Goal: Transaction & Acquisition: Purchase product/service

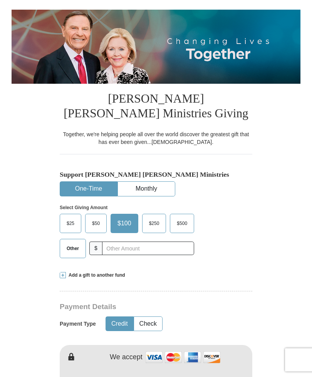
scroll to position [79, 0]
click at [72, 251] on span "Other" at bounding box center [73, 249] width 20 height 12
click at [0, 0] on input "Other" at bounding box center [0, 0] width 0 height 0
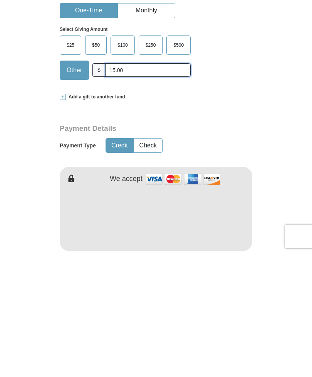
scroll to position [139, 0]
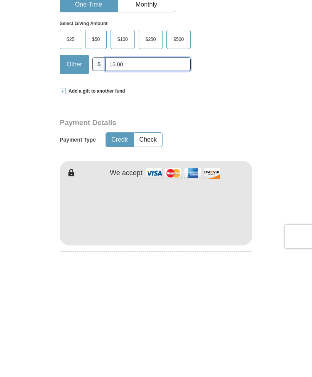
type input "15.00"
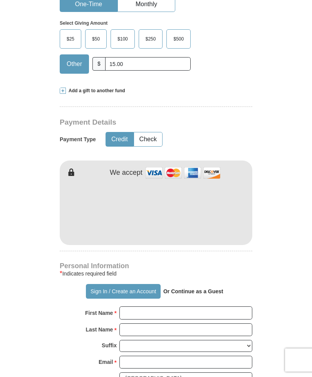
scroll to position [263, 0]
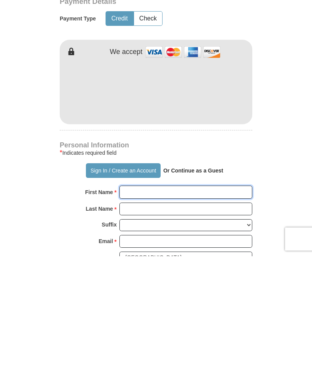
click at [151, 307] on input "First Name *" at bounding box center [186, 313] width 133 height 13
type input "[PERSON_NAME]"
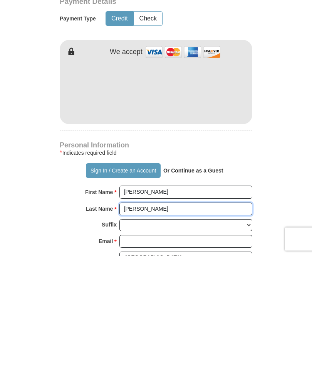
type input "[PERSON_NAME]"
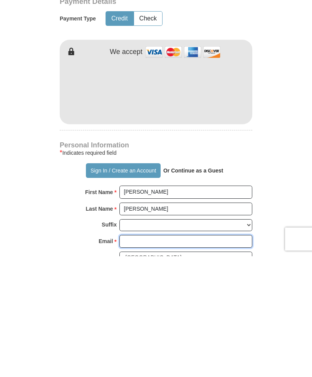
click at [140, 356] on input "Email *" at bounding box center [186, 362] width 133 height 13
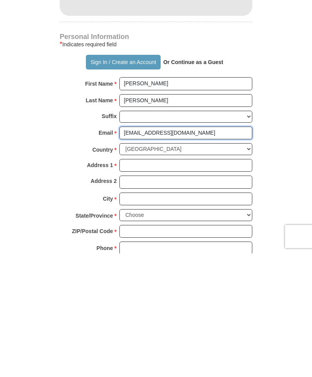
scroll to position [380, 0]
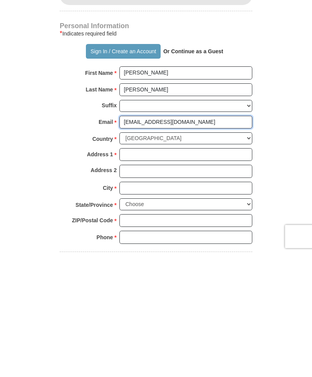
type input "[EMAIL_ADDRESS][DOMAIN_NAME]"
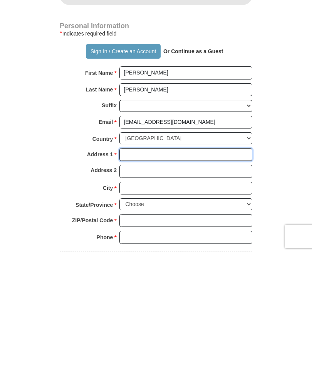
click at [140, 272] on input "Address 1 *" at bounding box center [186, 278] width 133 height 13
type input "[STREET_ADDRESS][PERSON_NAME]"
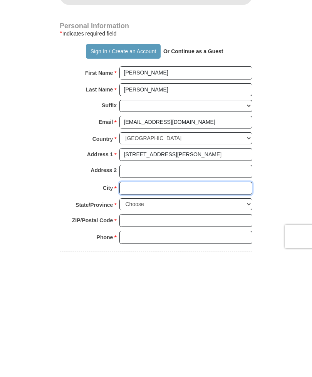
click at [148, 305] on input "City *" at bounding box center [186, 311] width 133 height 13
type input "Nicholasville"
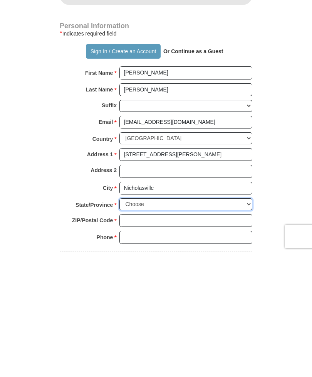
click at [147, 322] on select "Choose [US_STATE] [US_STATE] [US_STATE] [US_STATE] [US_STATE] Armed Forces Amer…" at bounding box center [186, 328] width 133 height 12
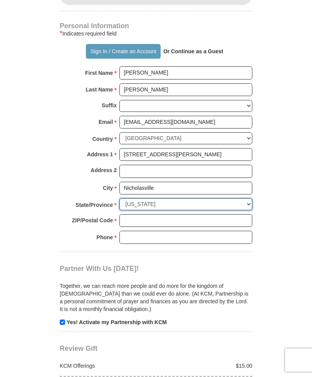
click at [158, 198] on select "Choose [US_STATE] [US_STATE] [US_STATE] [US_STATE] [US_STATE] Armed Forces Amer…" at bounding box center [186, 204] width 133 height 12
select select "KY"
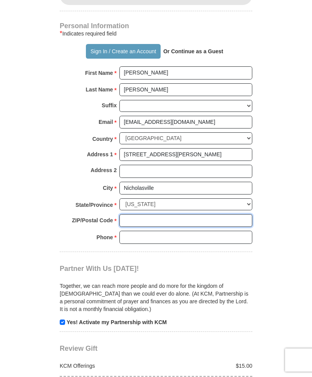
click at [154, 214] on input "ZIP/Postal Code *" at bounding box center [186, 220] width 133 height 13
type input "40356"
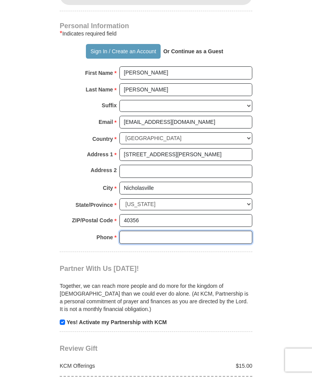
click at [135, 233] on input "Phone * *" at bounding box center [186, 237] width 133 height 13
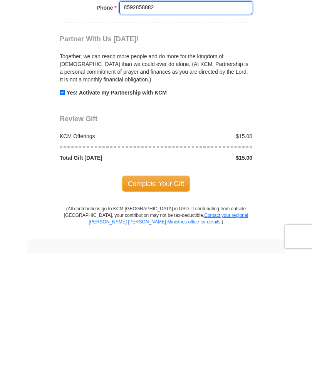
scroll to position [614, 0]
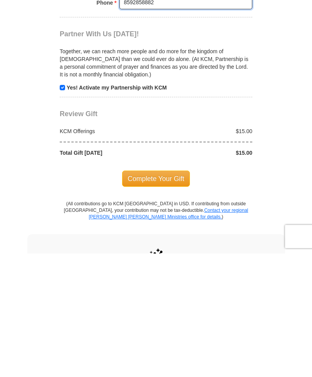
type input "8592858882"
click at [171, 294] on span "Complete Your Gift" at bounding box center [156, 302] width 68 height 16
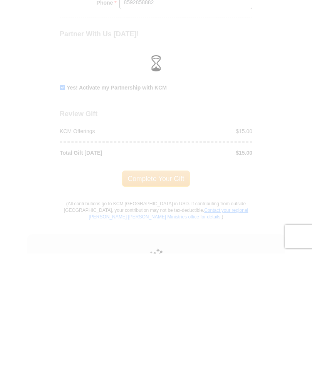
scroll to position [738, 0]
